Goal: Task Accomplishment & Management: Complete application form

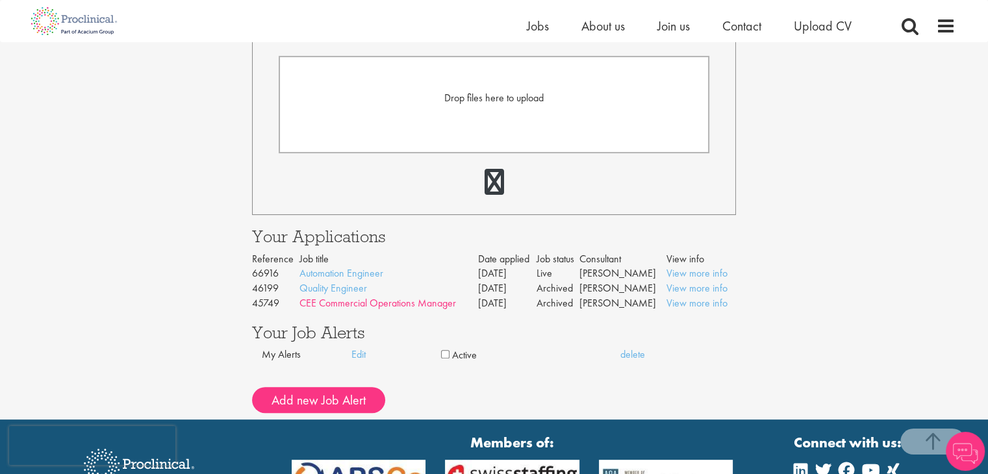
scroll to position [390, 0]
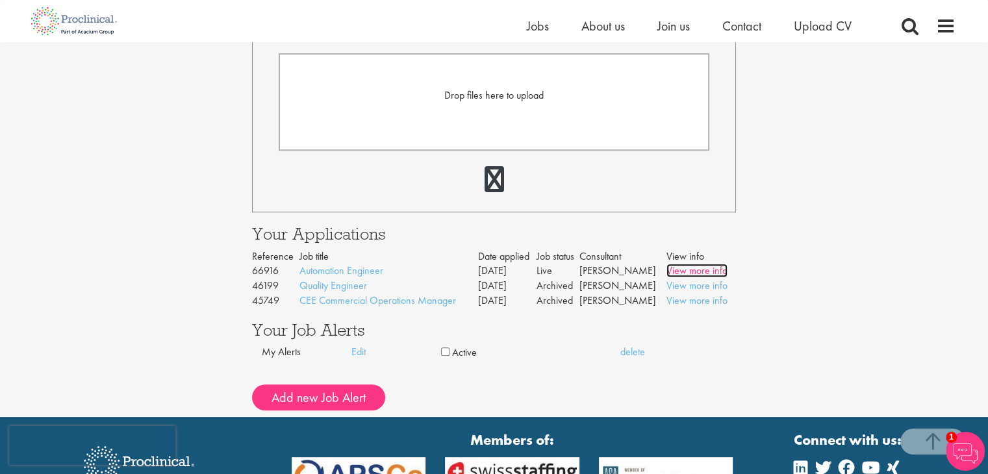
click at [682, 273] on link "View more info" at bounding box center [696, 271] width 61 height 14
